Goal: Communication & Community: Ask a question

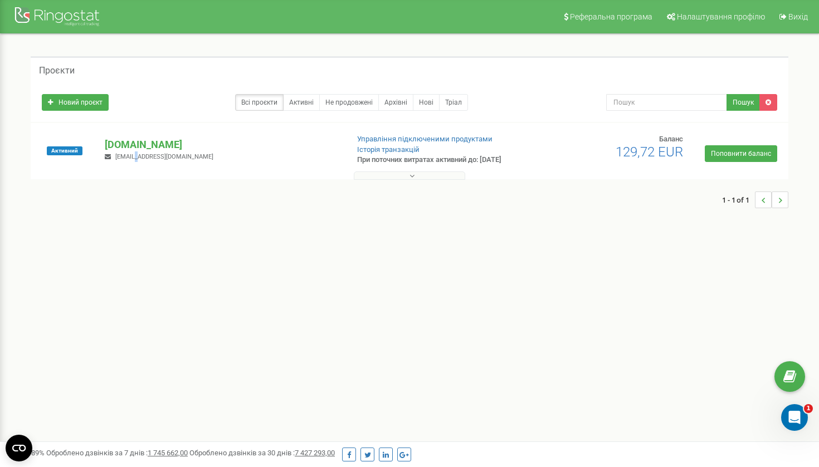
click at [132, 153] on span "valya.schut2015@gmail.com" at bounding box center [164, 156] width 98 height 7
click at [133, 148] on p "[DOMAIN_NAME]" at bounding box center [222, 145] width 234 height 14
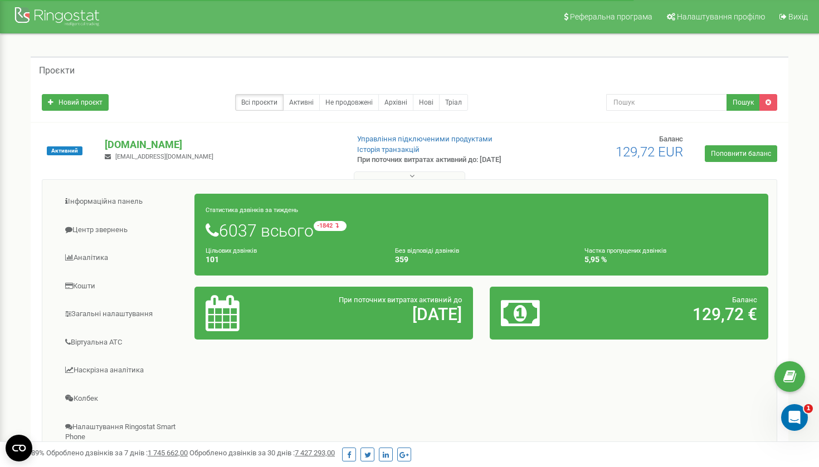
click at [130, 187] on div "Інформаційна панель Центр звернень Аналiтика Кошти" at bounding box center [409, 362] width 735 height 366
click at [130, 197] on link "Інформаційна панель" at bounding box center [123, 201] width 144 height 27
click at [130, 195] on link "Інформаційна панель" at bounding box center [123, 201] width 144 height 27
click at [104, 225] on link "Центр звернень" at bounding box center [123, 230] width 144 height 27
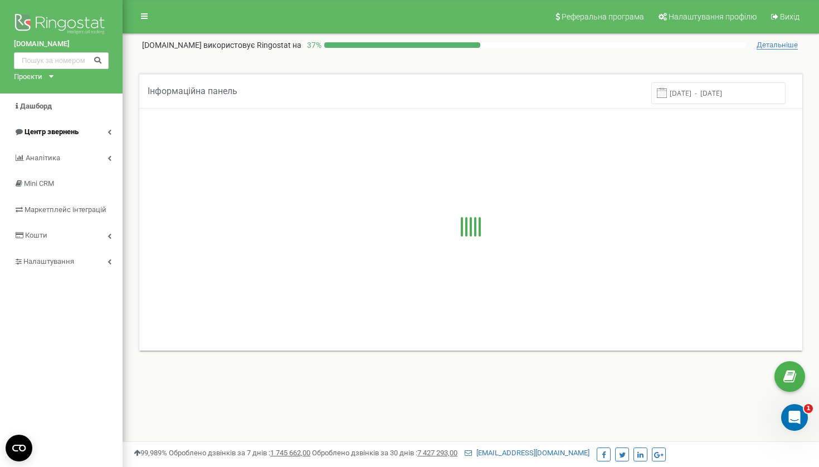
click at [105, 130] on link "Центр звернень" at bounding box center [61, 132] width 123 height 26
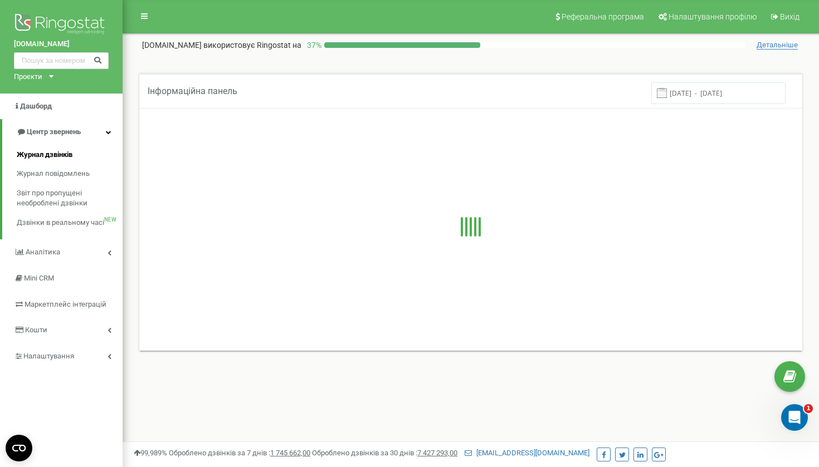
click at [60, 152] on span "Журнал дзвінків" at bounding box center [45, 155] width 56 height 11
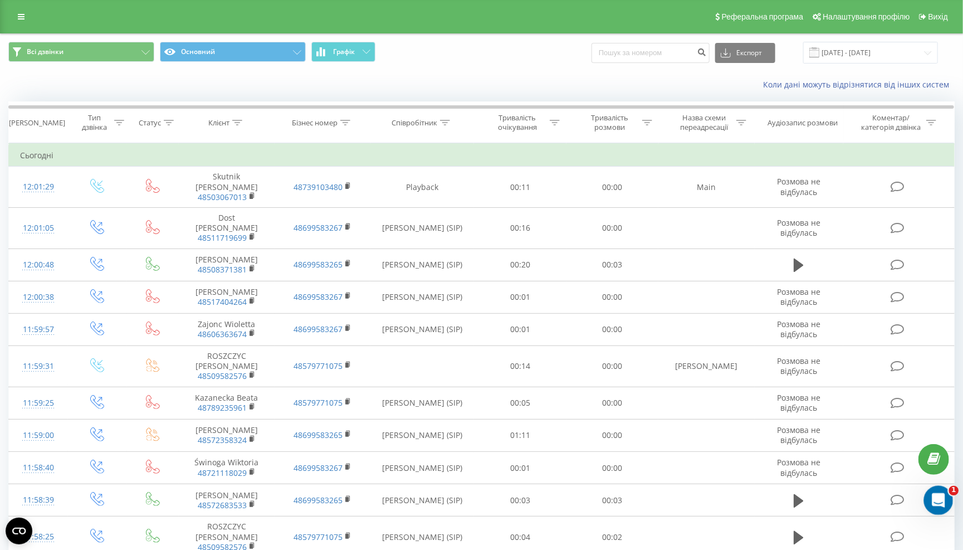
click at [933, 494] on icon "Відкрити програму для спілкування Intercom" at bounding box center [937, 499] width 18 height 18
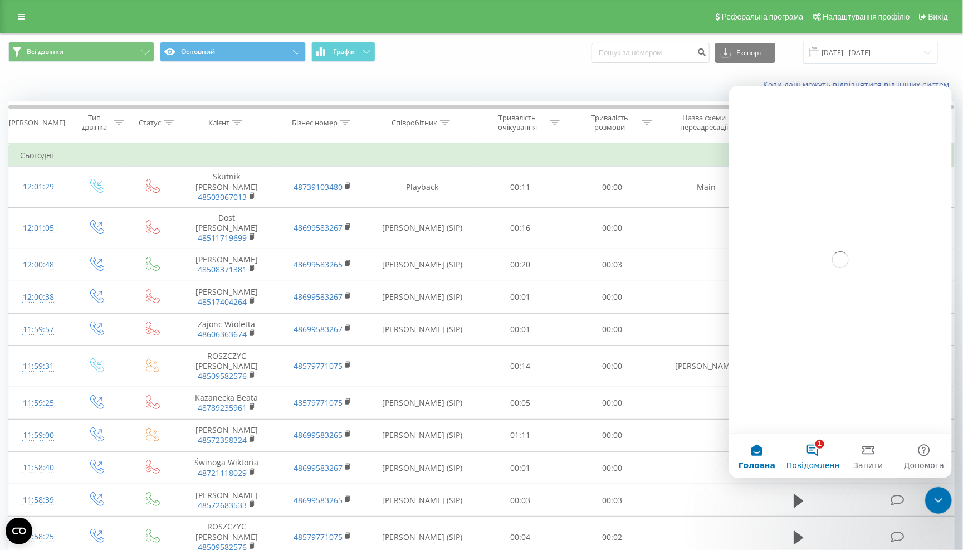
click at [792, 447] on button "1 Повідомлення" at bounding box center [813, 455] width 56 height 45
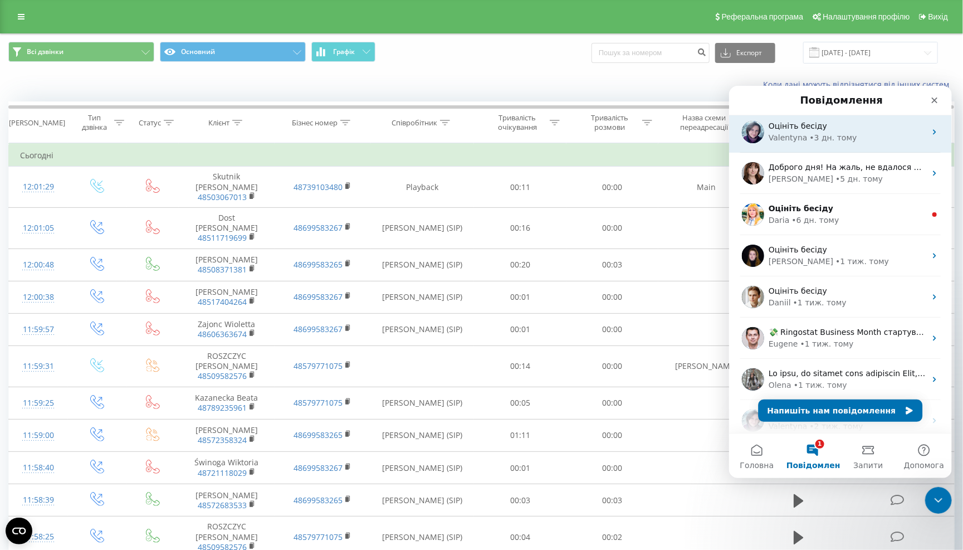
scroll to position [6, 0]
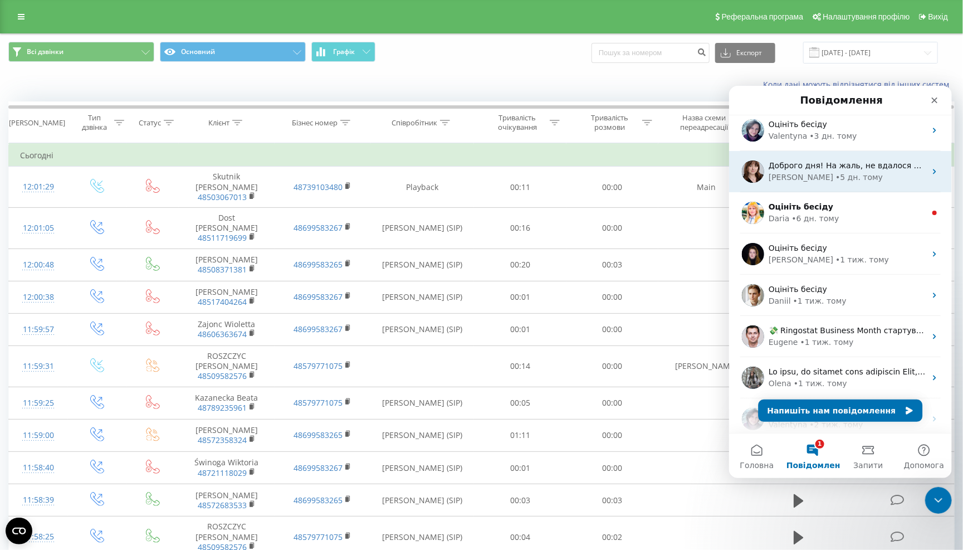
click at [878, 171] on div "Olga • 5 дн. тому" at bounding box center [846, 177] width 157 height 12
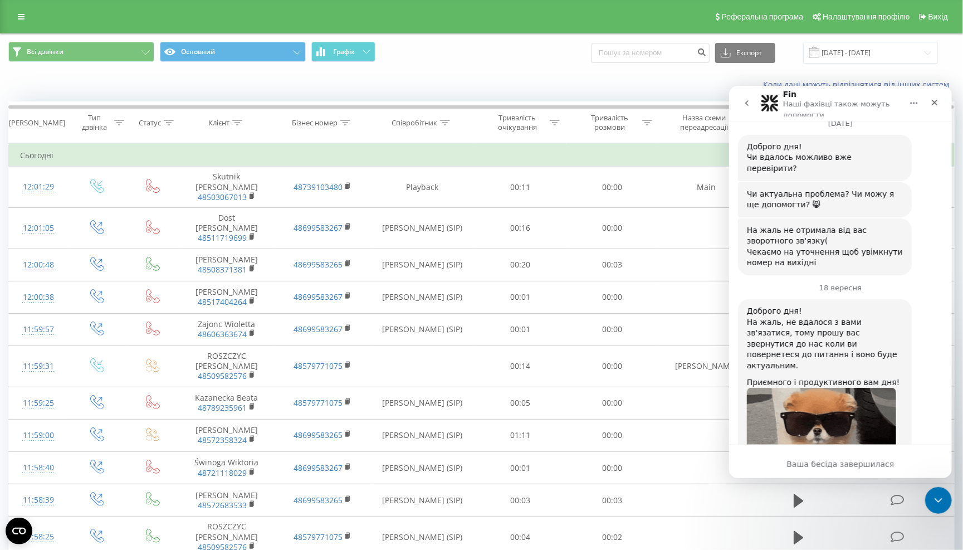
scroll to position [3835, 0]
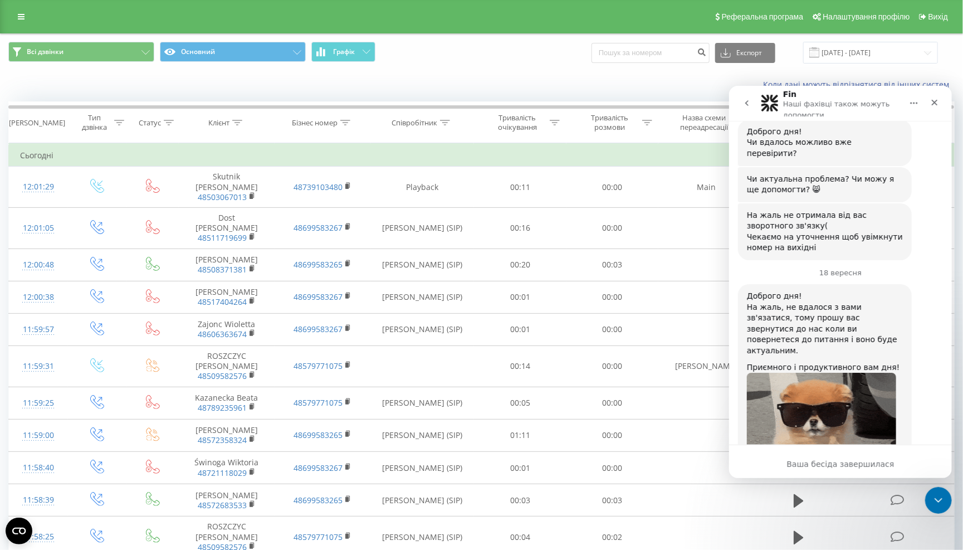
click at [841, 467] on div "Ваша бесіда завершилася" at bounding box center [840, 464] width 223 height 12
click at [746, 99] on icon "go back" at bounding box center [746, 102] width 9 height 9
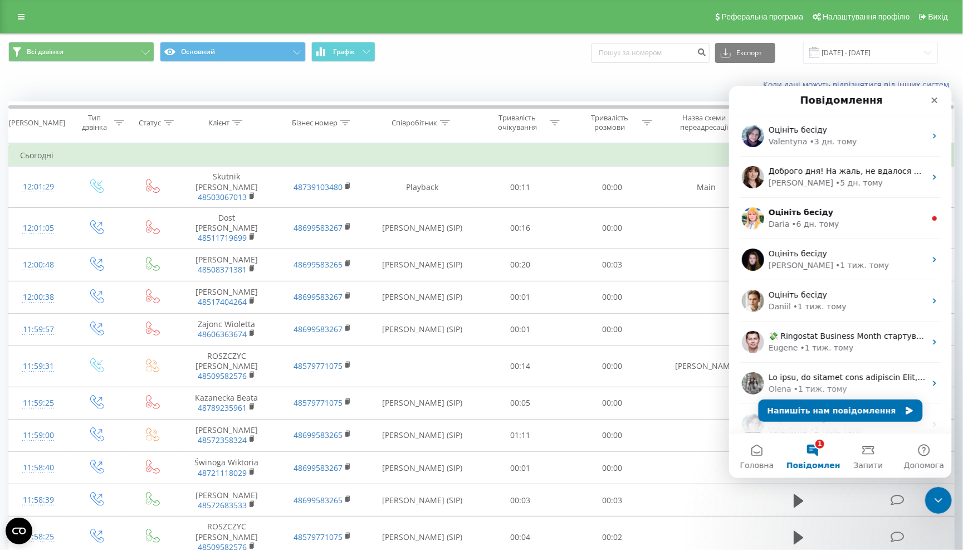
scroll to position [0, 0]
click at [848, 417] on button "Напишіть нам повідомлення" at bounding box center [840, 410] width 164 height 22
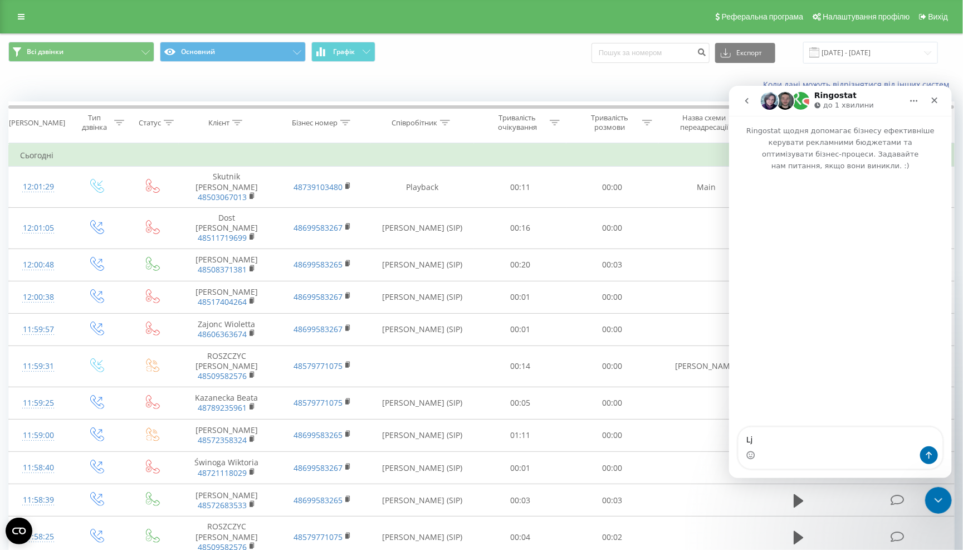
type textarea "L"
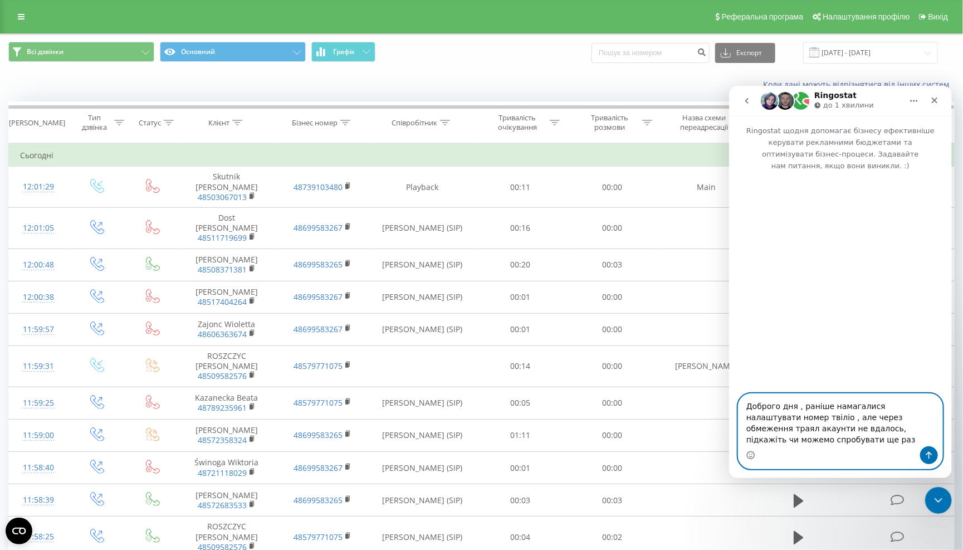
type textarea "Доброго дня , раніше намагалися налаштувати номер твіліо , але через обмеження …"
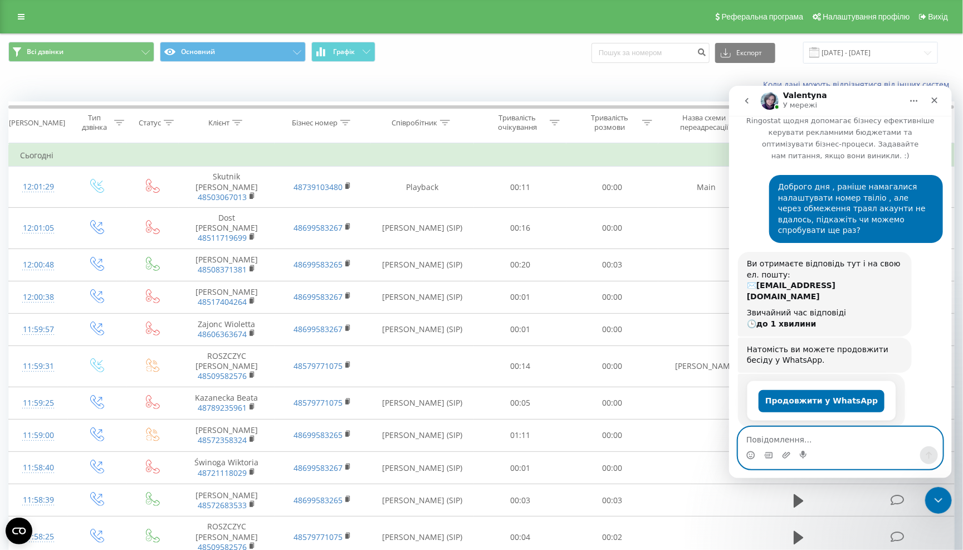
scroll to position [113, 0]
